Goal: Task Accomplishment & Management: Manage account settings

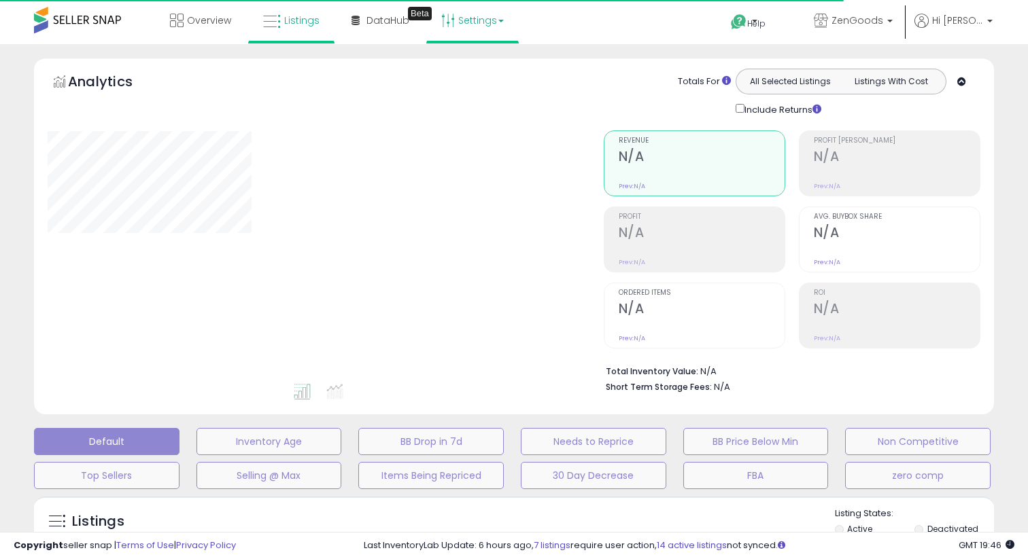
click at [481, 29] on link "Settings" at bounding box center [472, 20] width 83 height 41
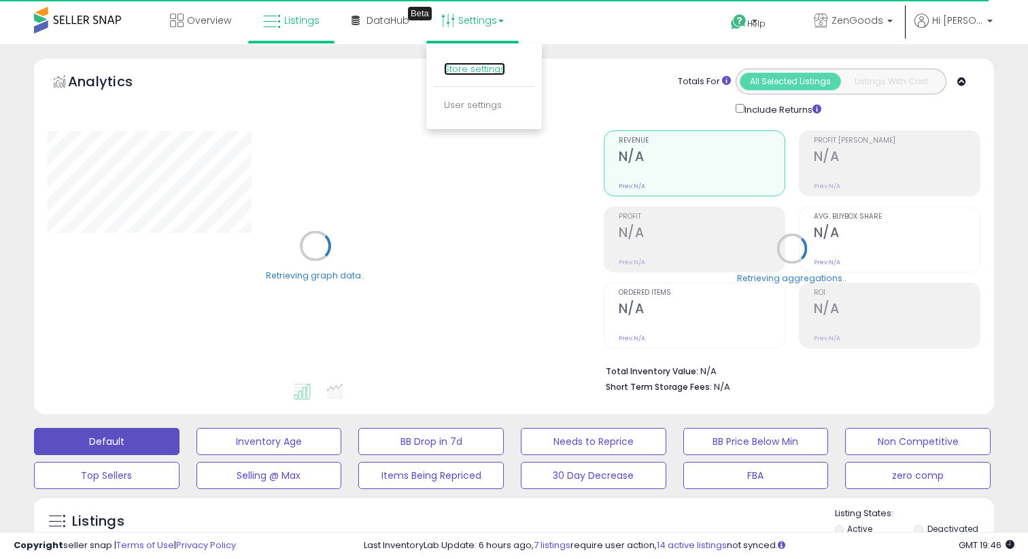
click at [468, 63] on link "Store settings" at bounding box center [474, 69] width 61 height 13
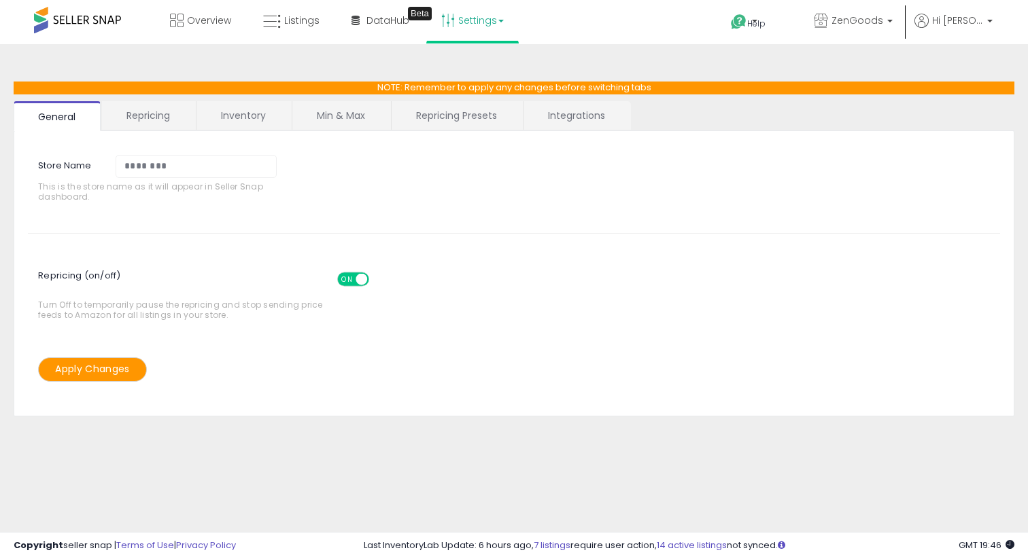
click at [82, 29] on span at bounding box center [77, 20] width 87 height 27
click at [69, 24] on span at bounding box center [77, 20] width 87 height 27
click at [965, 22] on span "Hi [PERSON_NAME]" at bounding box center [957, 21] width 51 height 14
click at [880, 24] on span "ZenGoods" at bounding box center [857, 21] width 52 height 14
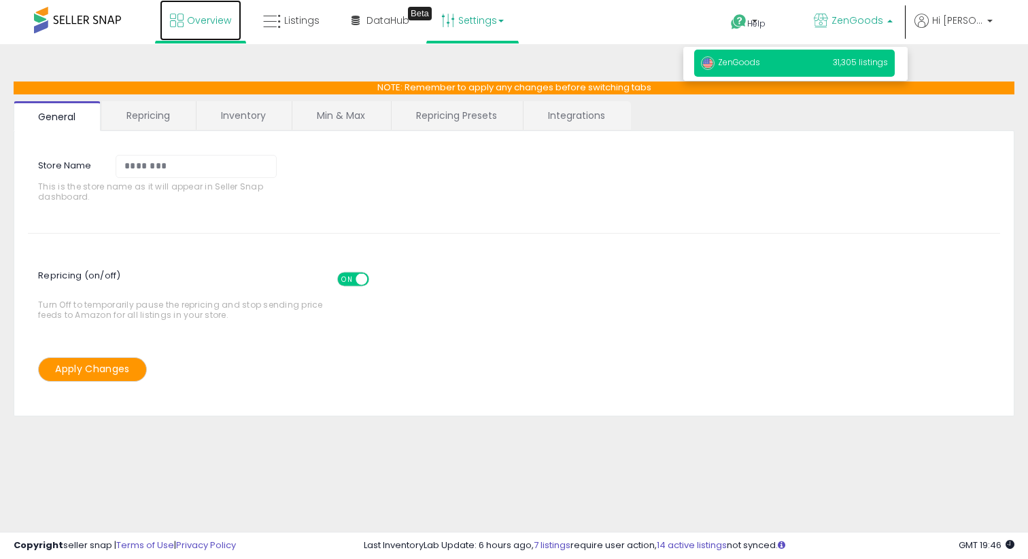
click at [192, 5] on link "Overview" at bounding box center [201, 20] width 82 height 41
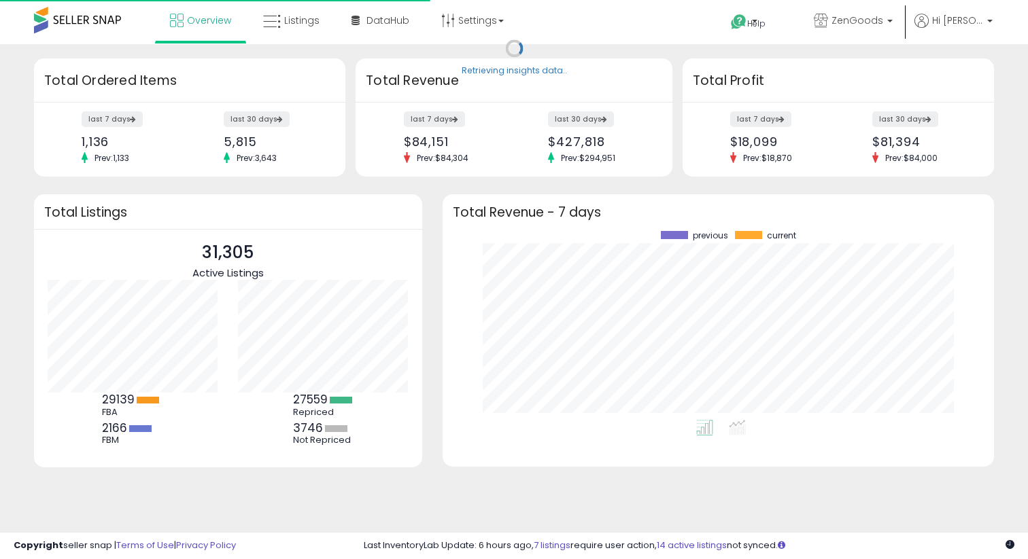
scroll to position [189, 524]
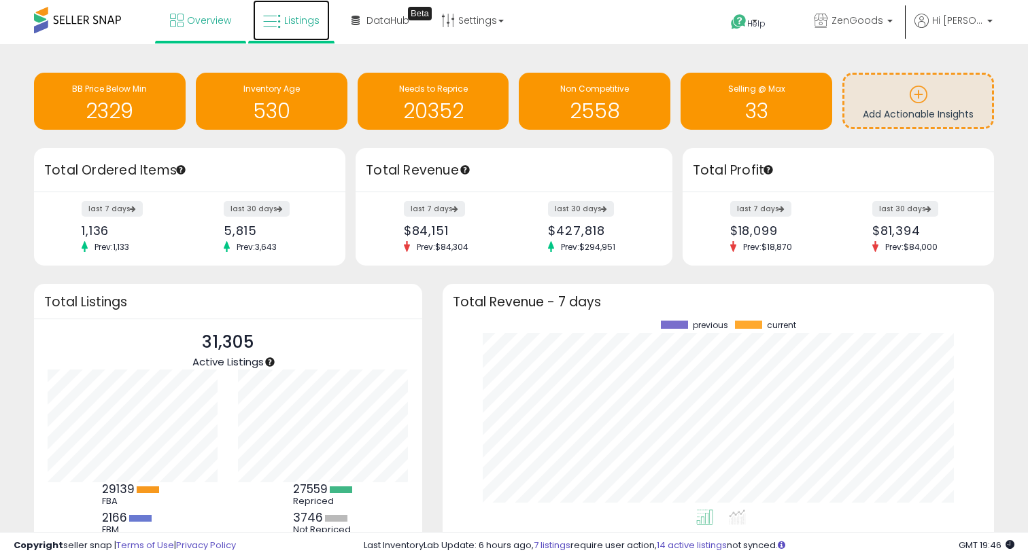
click at [266, 16] on icon at bounding box center [272, 22] width 18 height 18
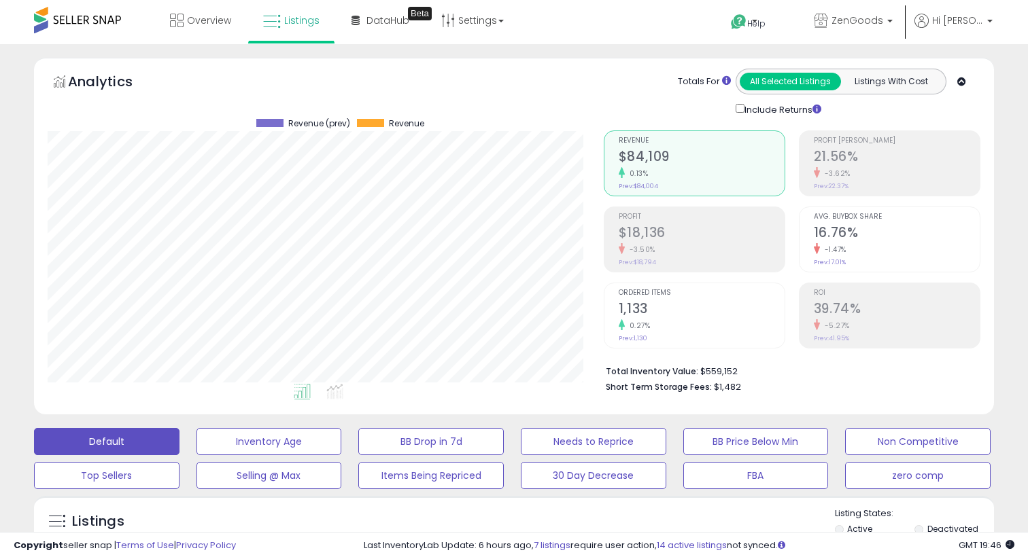
scroll to position [279, 555]
click at [957, 27] on span "Hi [PERSON_NAME]" at bounding box center [957, 21] width 51 height 14
click at [828, 27] on icon at bounding box center [821, 21] width 14 height 14
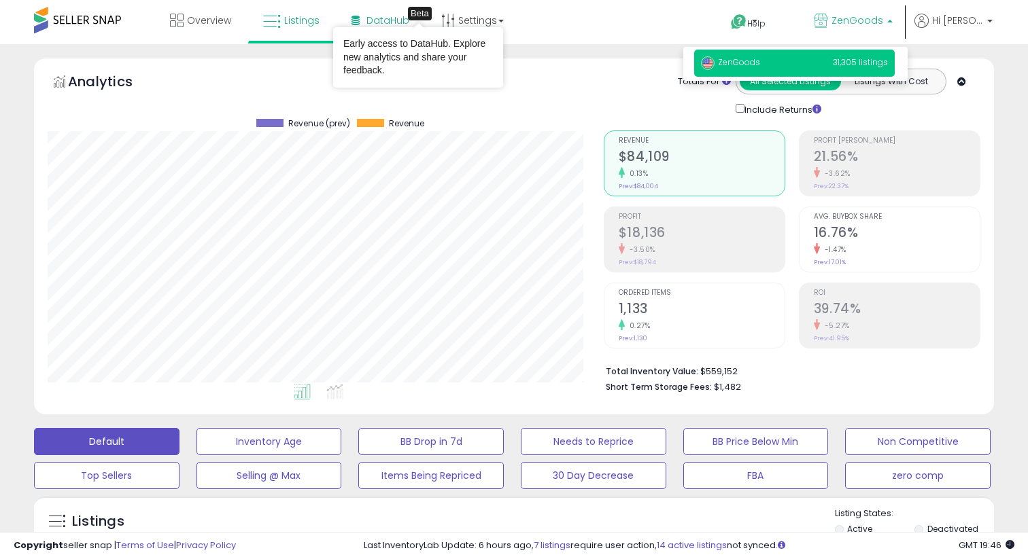
click at [411, 18] on div "Beta" at bounding box center [420, 14] width 24 height 14
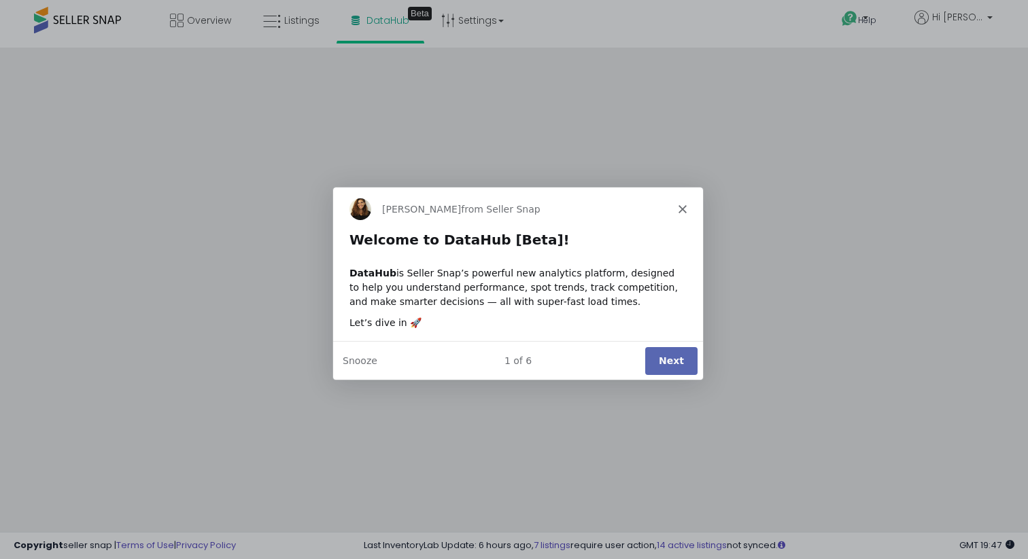
click at [678, 206] on polygon "Close" at bounding box center [682, 208] width 8 height 8
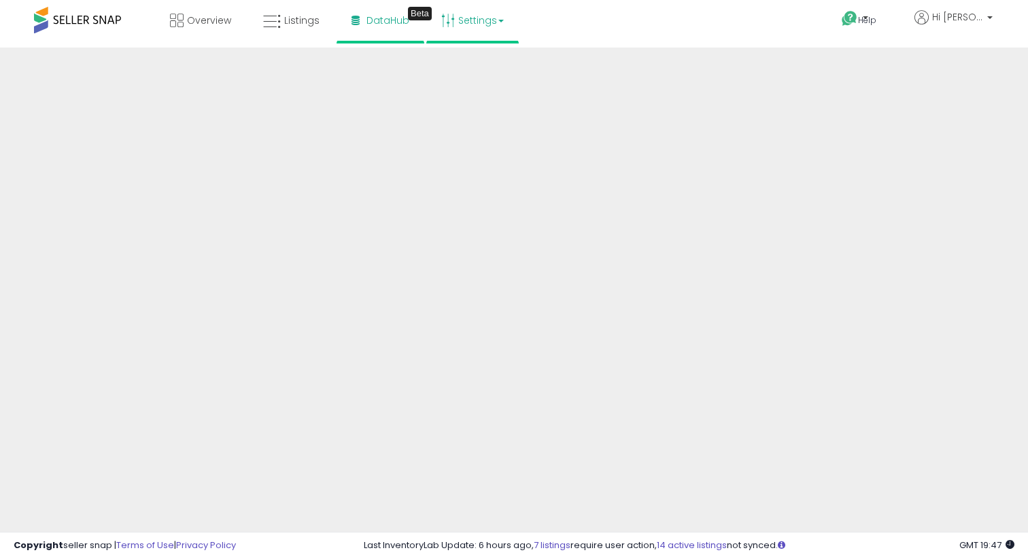
click at [465, 27] on link "Settings" at bounding box center [472, 20] width 83 height 41
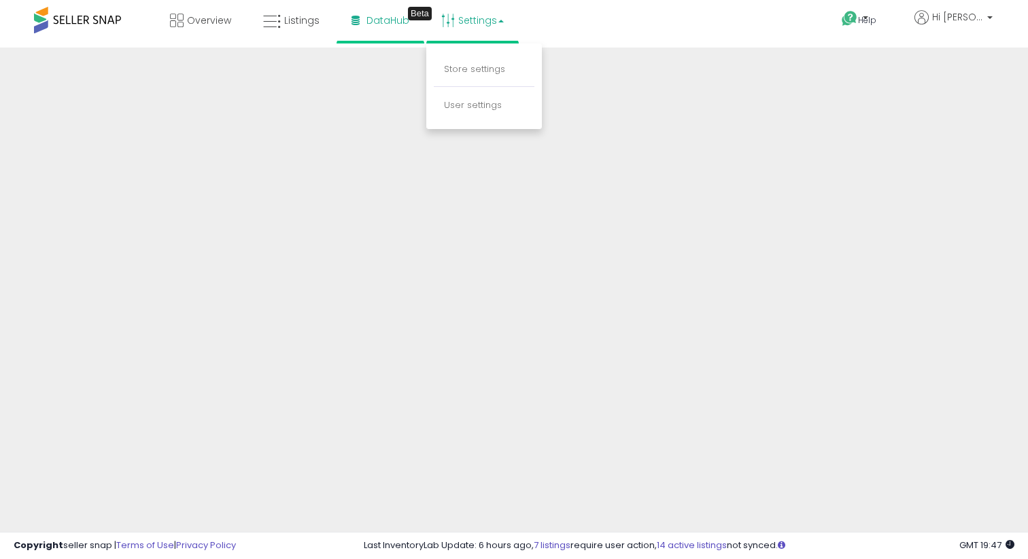
click at [462, 111] on p "User settings" at bounding box center [484, 105] width 80 height 13
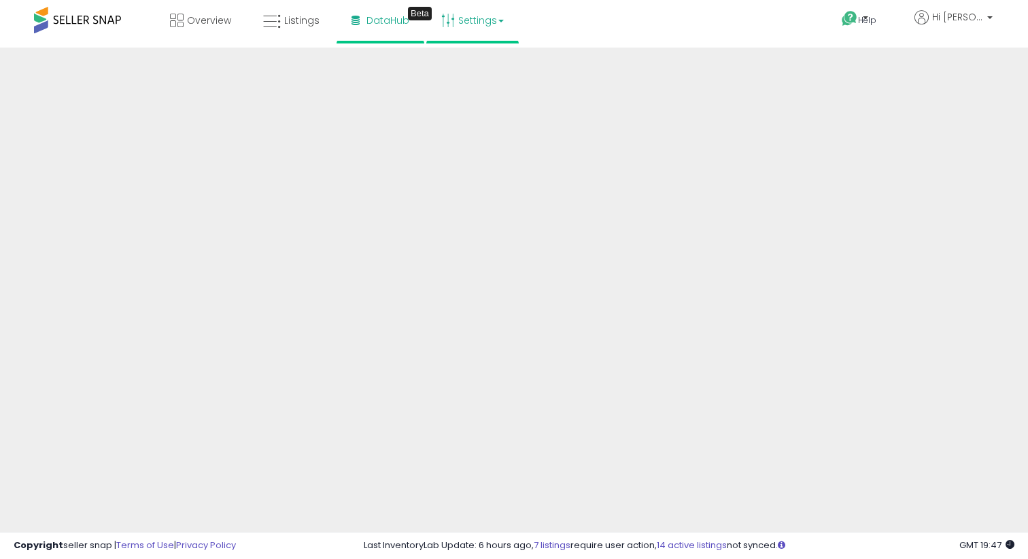
click at [472, 24] on link "Settings" at bounding box center [472, 20] width 83 height 41
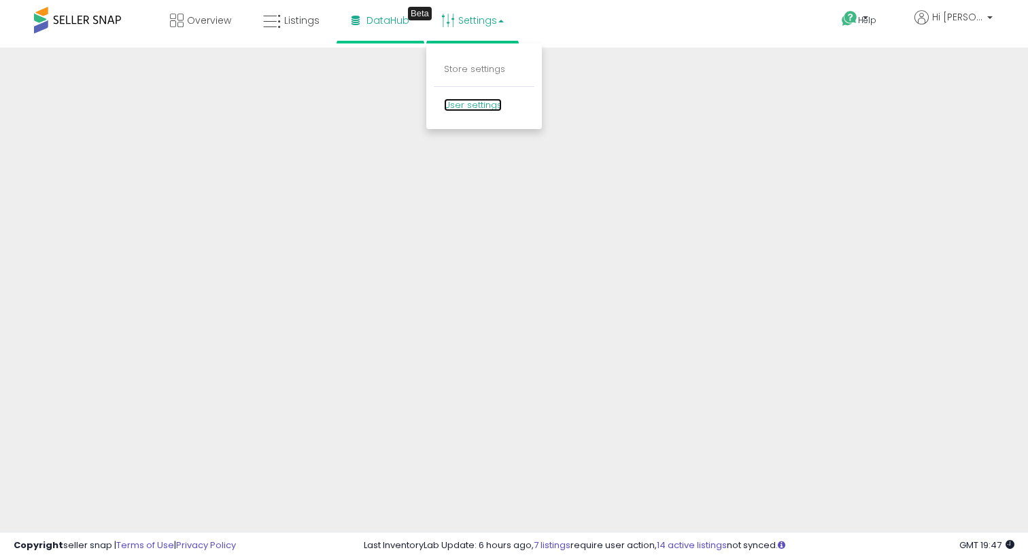
click at [468, 109] on link "User settings" at bounding box center [473, 105] width 58 height 13
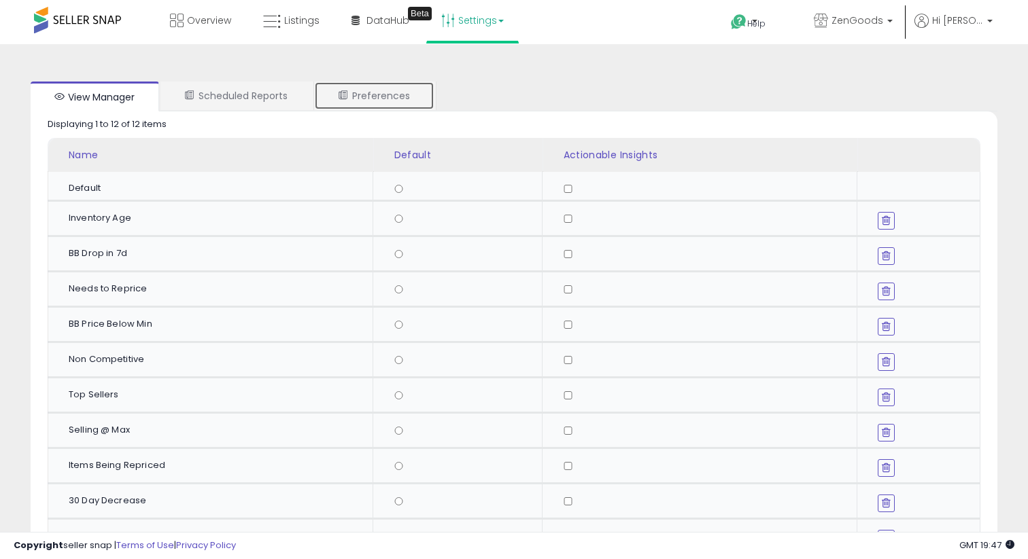
click at [360, 82] on link "Preferences" at bounding box center [374, 96] width 120 height 29
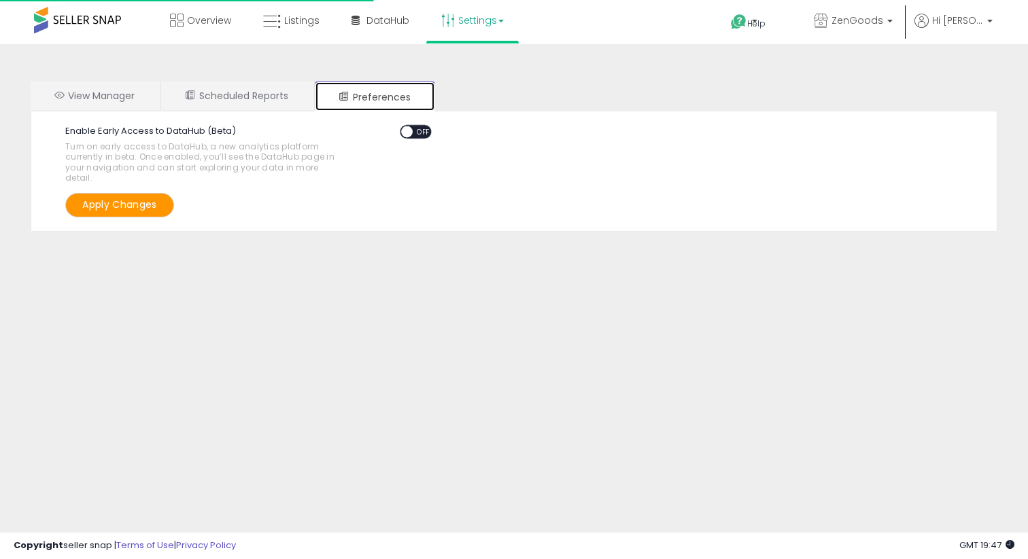
click at [360, 84] on link "Preferences" at bounding box center [375, 97] width 120 height 30
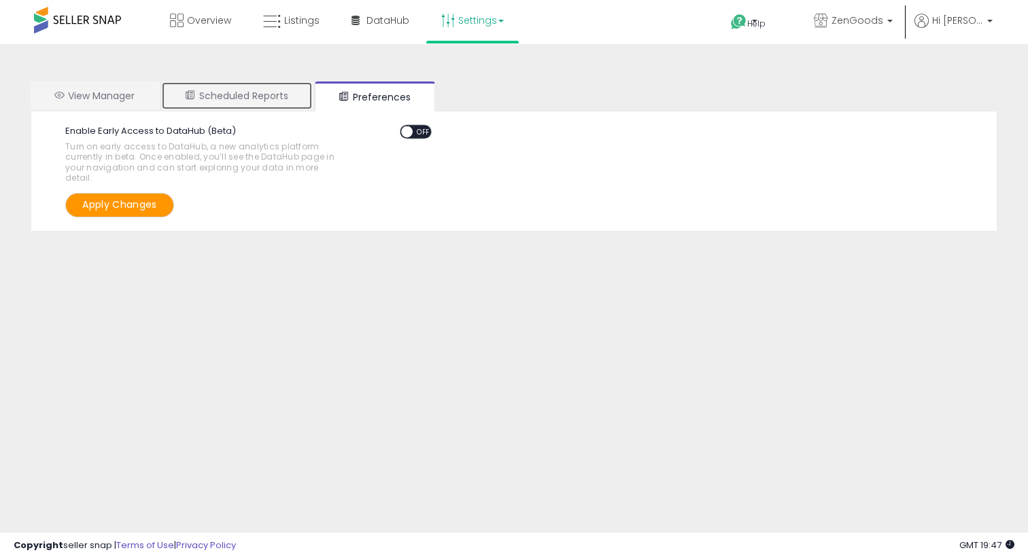
click at [288, 93] on link "Scheduled Reports" at bounding box center [237, 96] width 152 height 29
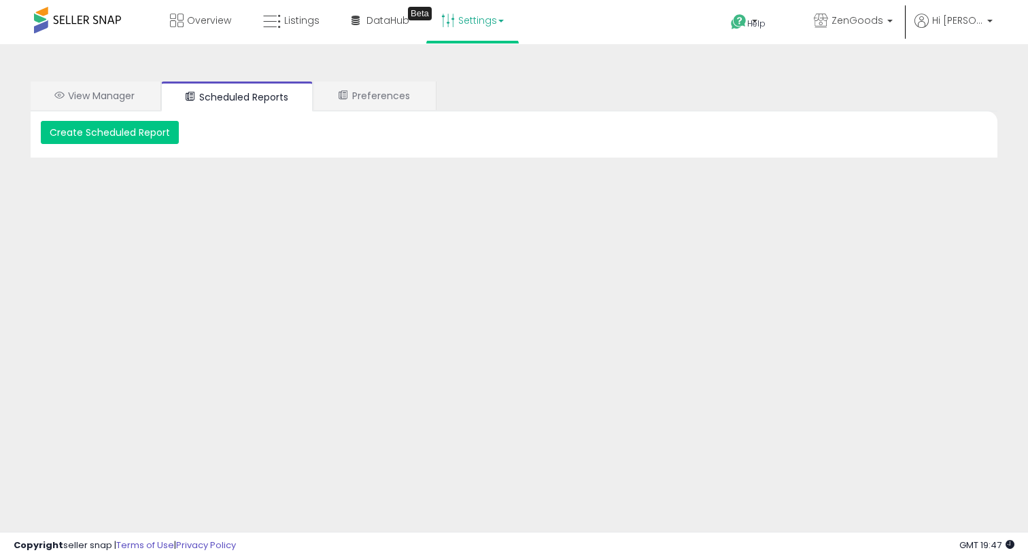
click at [90, 27] on span at bounding box center [77, 20] width 87 height 27
click at [929, 15] on icon at bounding box center [921, 21] width 14 height 14
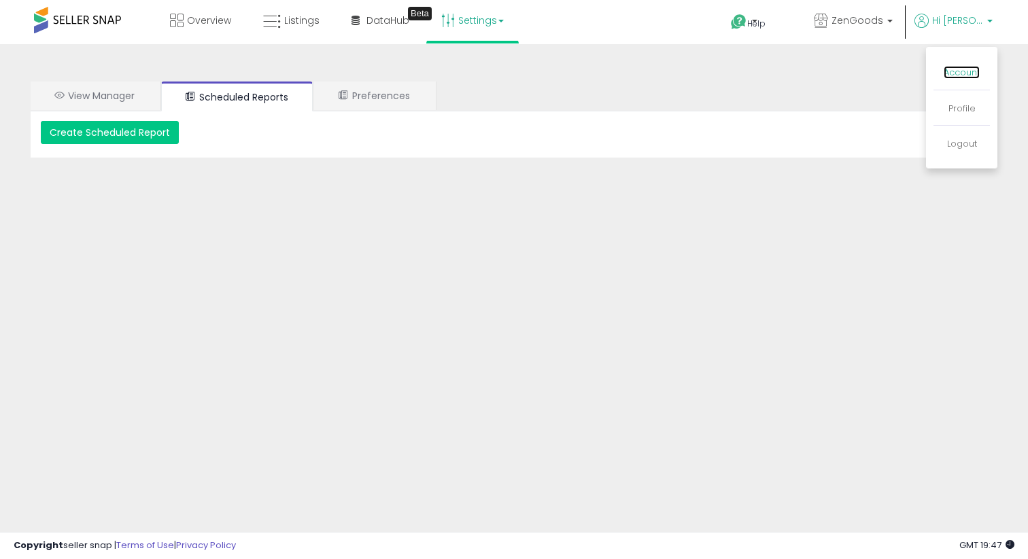
click at [951, 68] on link "Account" at bounding box center [961, 72] width 36 height 13
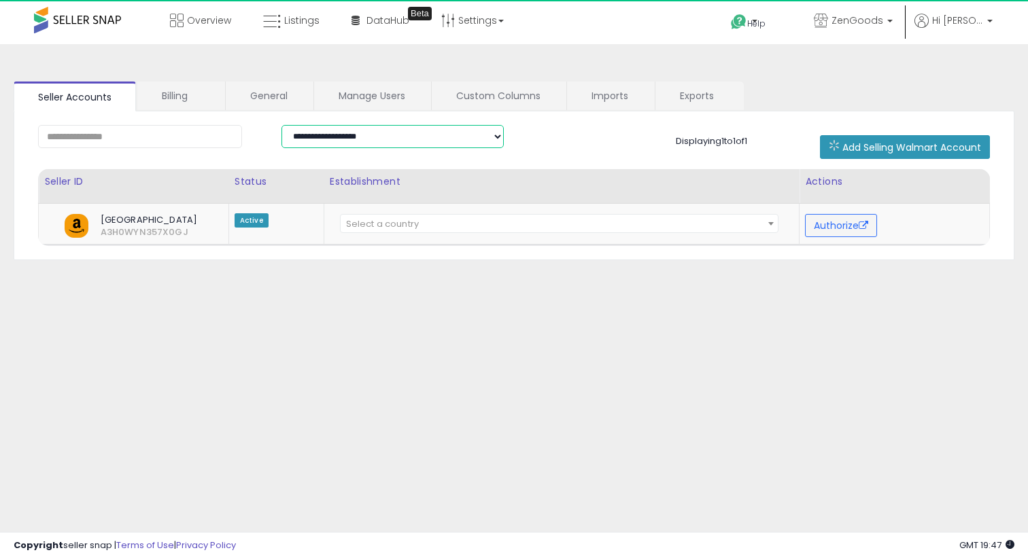
click at [389, 143] on select "**********" at bounding box center [392, 136] width 223 height 23
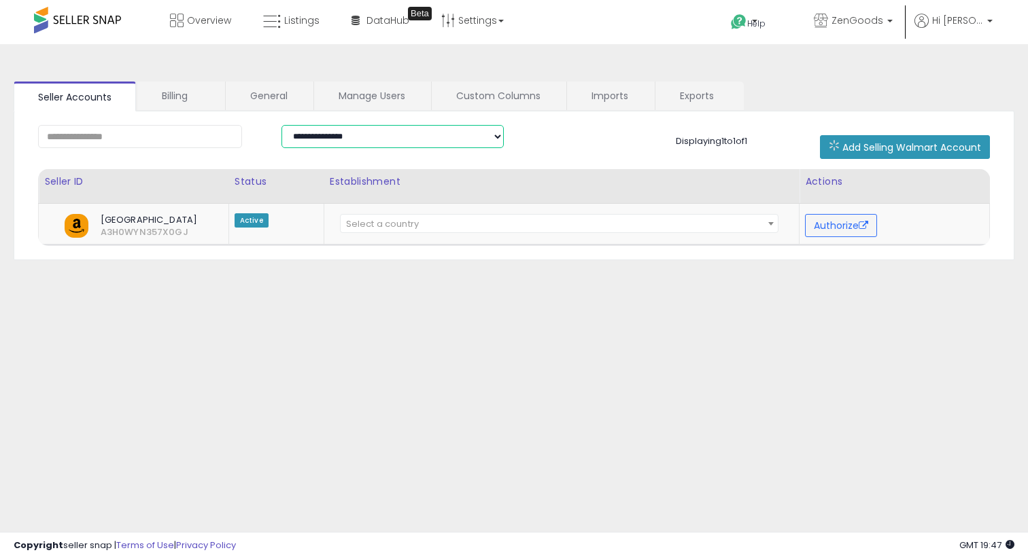
click at [281, 125] on select "**********" at bounding box center [392, 136] width 223 height 23
click at [387, 135] on select "**********" at bounding box center [392, 136] width 223 height 23
select select "**********"
click at [281, 125] on select "**********" at bounding box center [392, 136] width 223 height 23
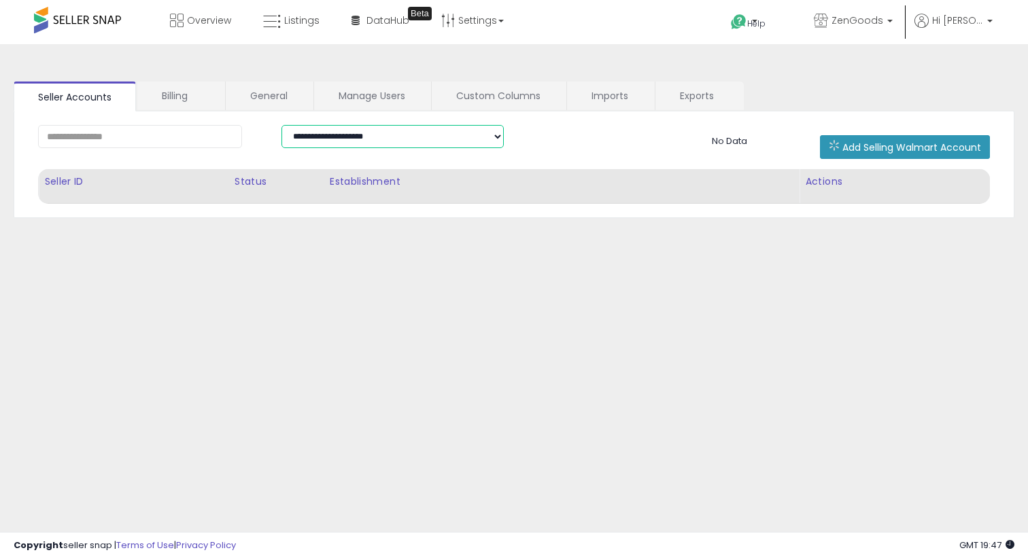
click at [382, 145] on select "**********" at bounding box center [392, 136] width 223 height 23
select select
click at [281, 125] on select "**********" at bounding box center [392, 136] width 223 height 23
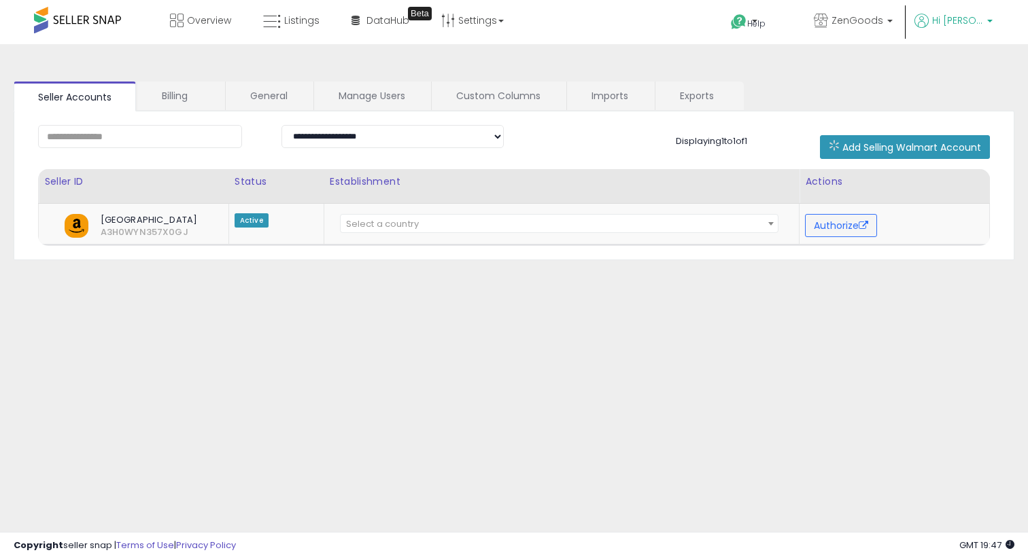
click at [972, 18] on span "Hi [PERSON_NAME]" at bounding box center [957, 21] width 51 height 14
click at [965, 75] on link "Account" at bounding box center [961, 72] width 36 height 13
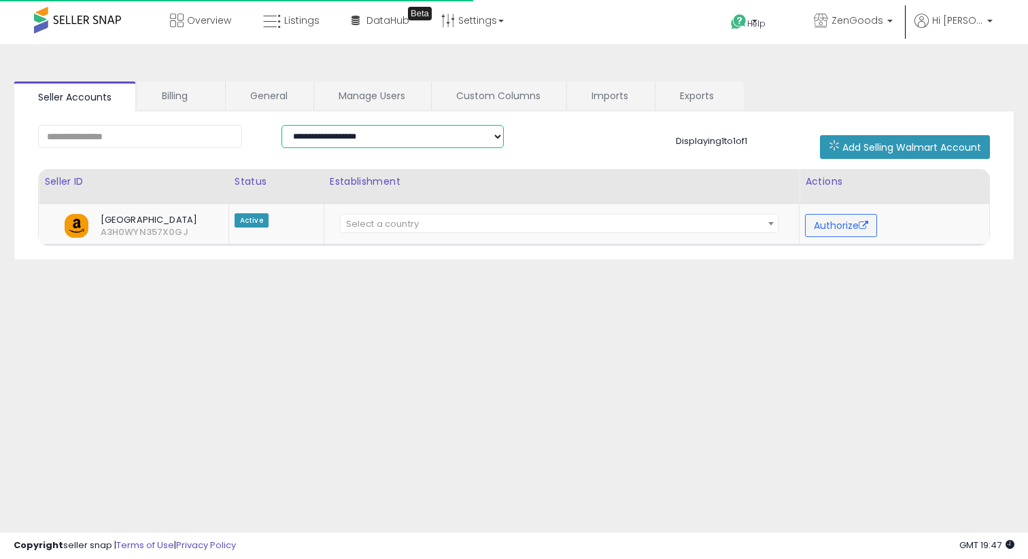
click at [347, 141] on select "**********" at bounding box center [392, 136] width 223 height 23
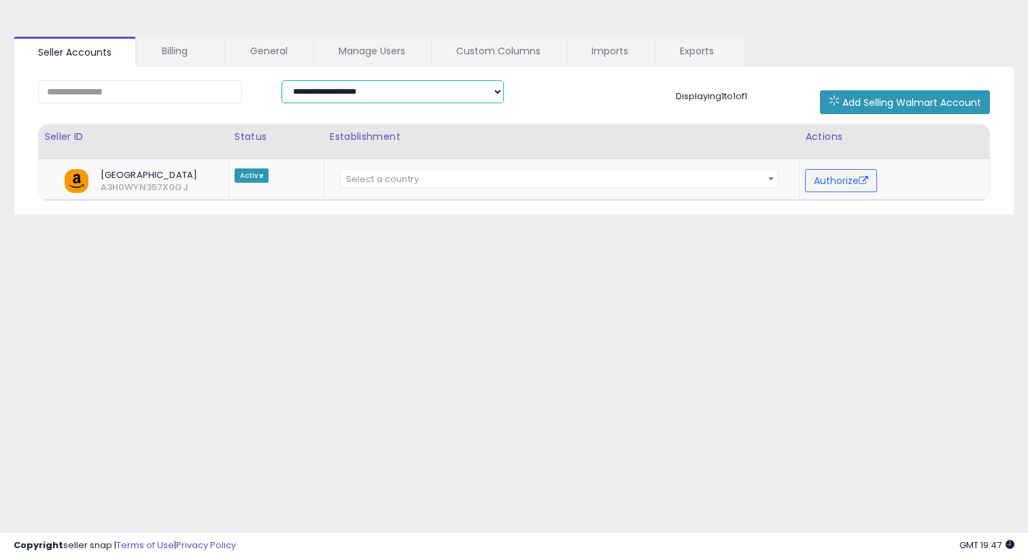
scroll to position [41, 0]
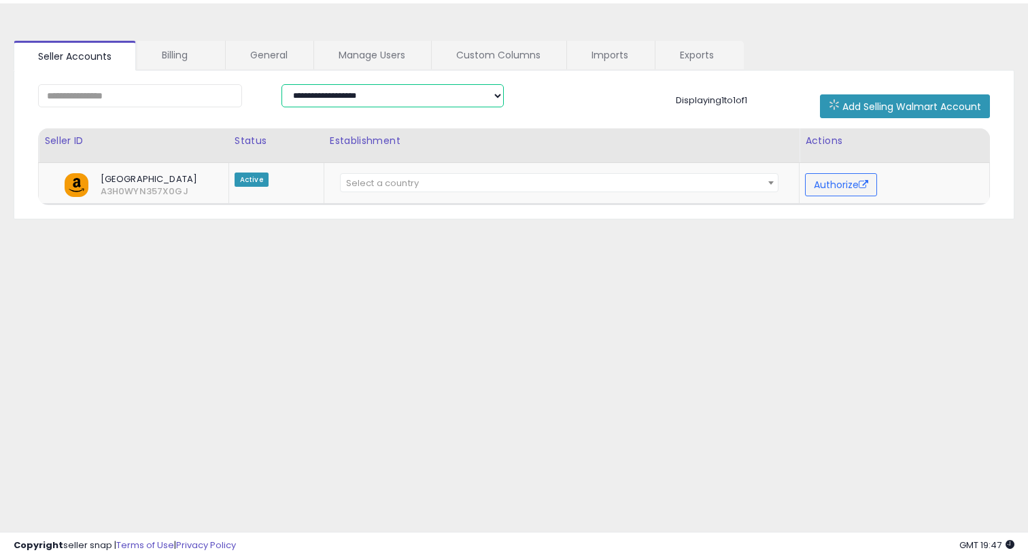
click at [446, 94] on select "**********" at bounding box center [392, 95] width 223 height 23
click at [893, 107] on span "Add Selling Walmart Account" at bounding box center [911, 107] width 139 height 14
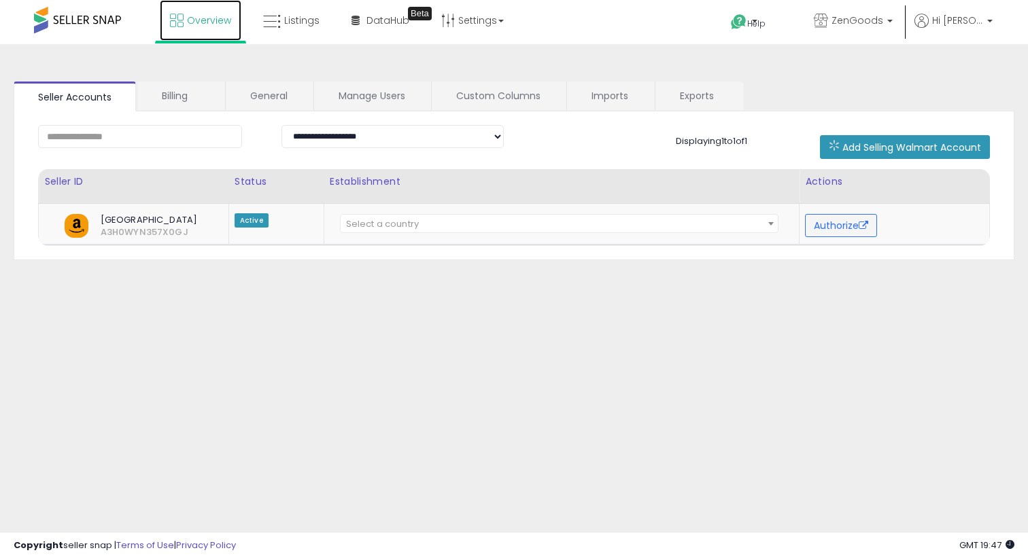
click at [206, 18] on span "Overview" at bounding box center [209, 21] width 44 height 14
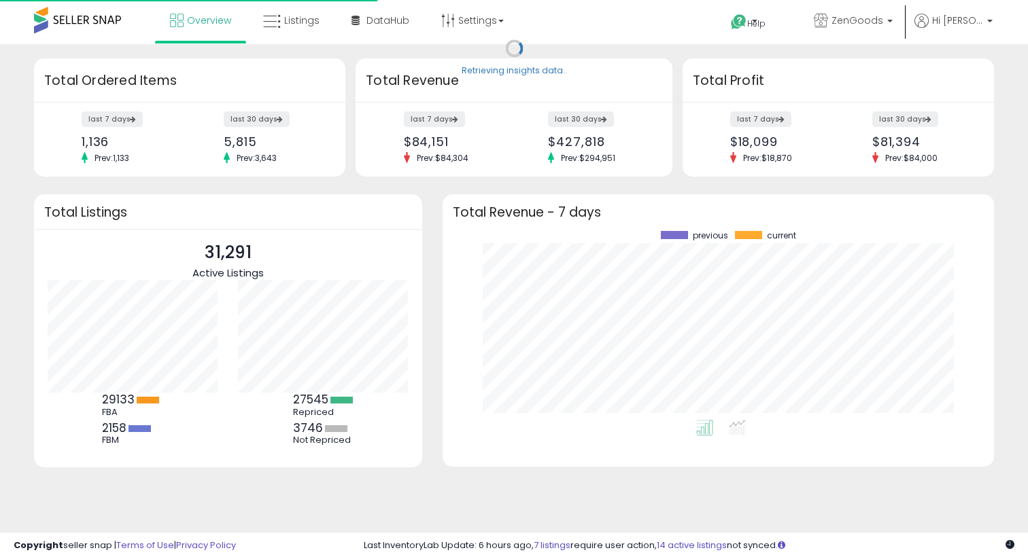
scroll to position [189, 524]
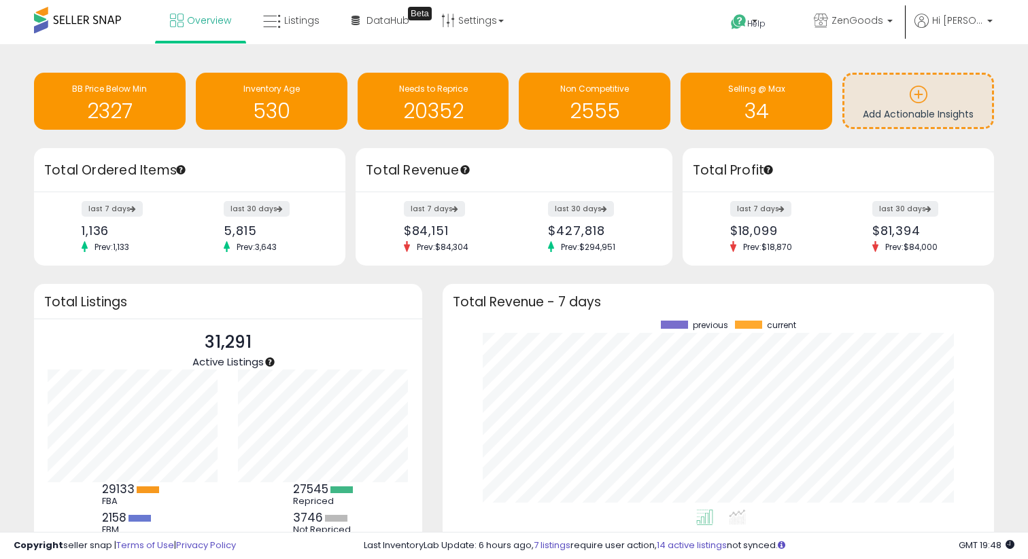
click at [999, 22] on div "Help Contact Support Search Knowledge Hub Request a Feature ZenGoods" at bounding box center [837, 29] width 339 height 58
click at [982, 24] on span "Hi [PERSON_NAME]" at bounding box center [957, 21] width 51 height 14
click at [956, 109] on link "Profile" at bounding box center [961, 108] width 27 height 13
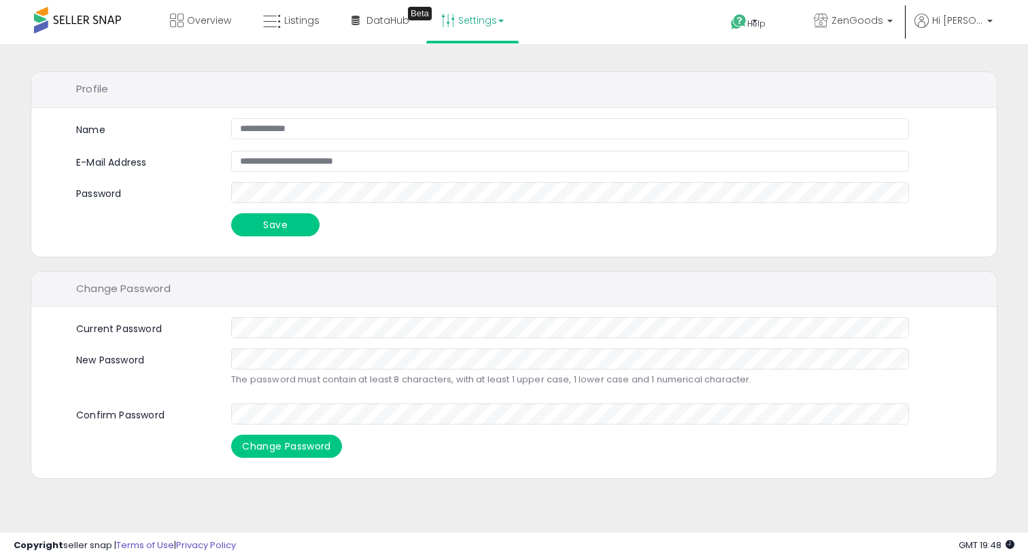
click at [468, 17] on link "Settings" at bounding box center [472, 20] width 83 height 41
click at [477, 71] on link "Store settings" at bounding box center [474, 69] width 61 height 13
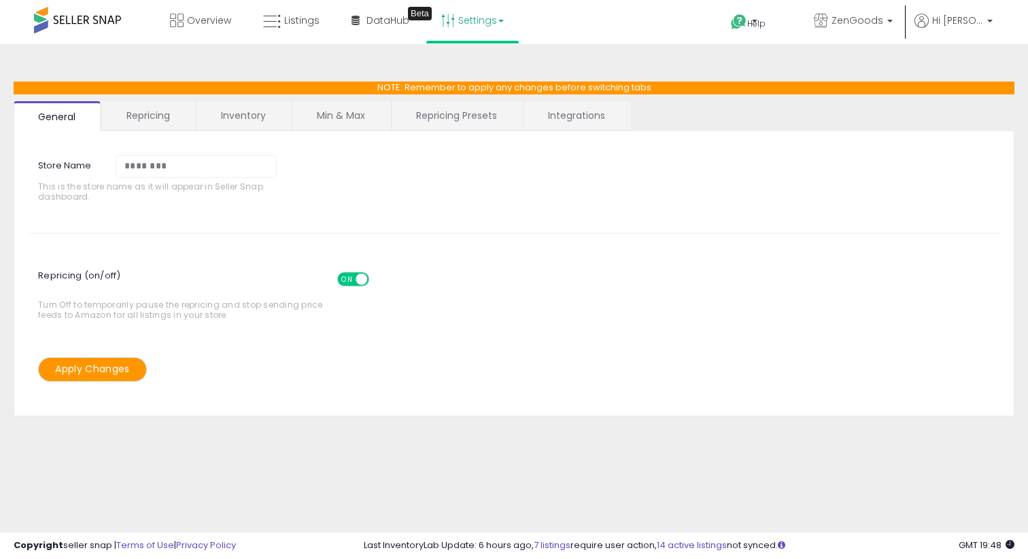
click at [135, 114] on link "Repricing" at bounding box center [148, 115] width 92 height 29
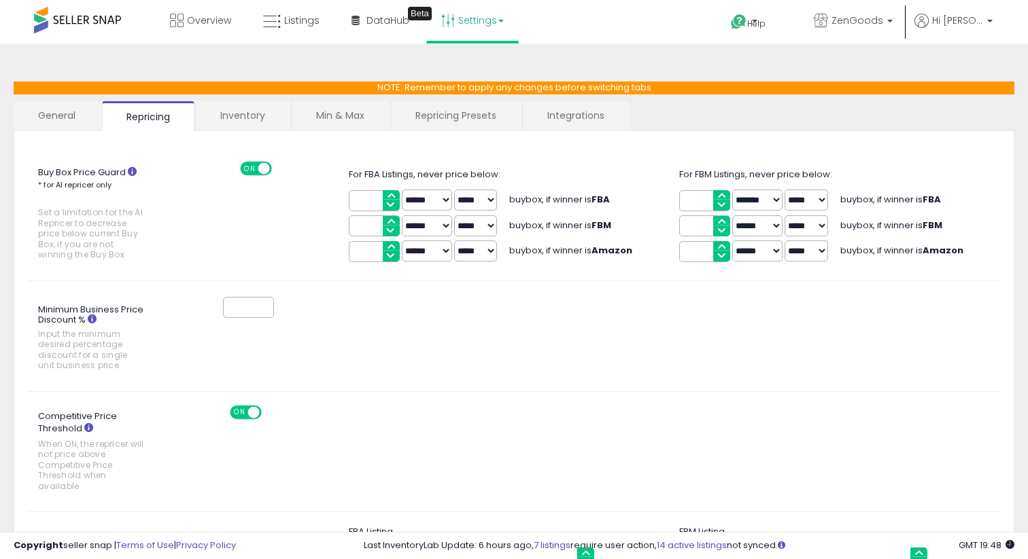
click at [553, 103] on link "Integrations" at bounding box center [576, 115] width 106 height 29
